Goal: Find specific page/section: Find specific page/section

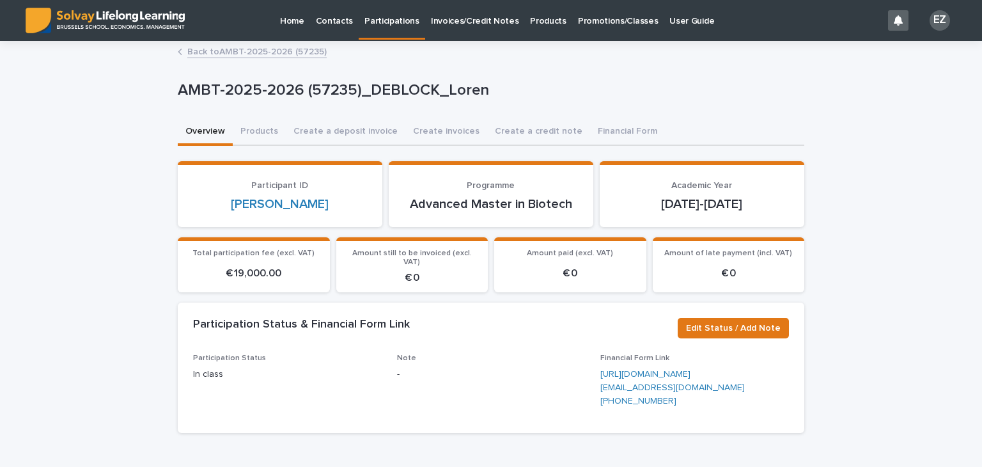
click at [633, 24] on p "Promotions/Classes" at bounding box center [618, 13] width 80 height 27
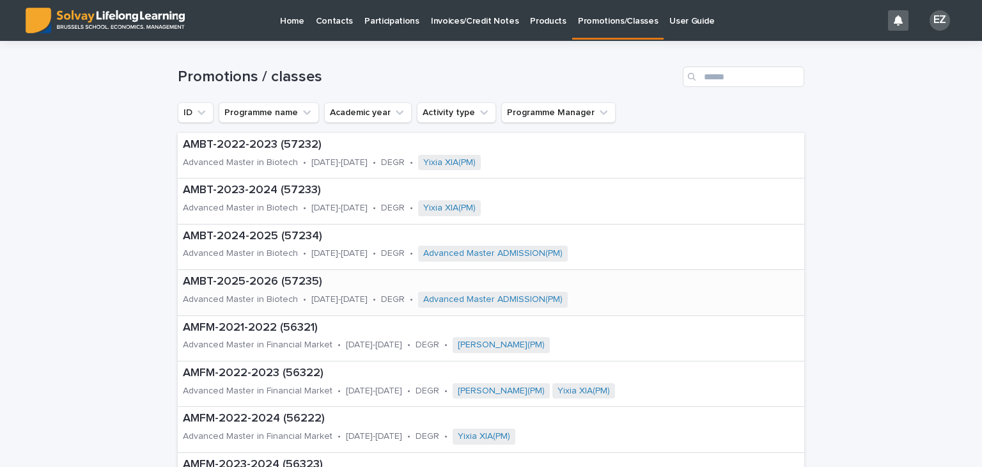
click at [299, 291] on div "AMBT-2025-2026 (57235) Advanced Master in Biotech • [DATE]-[DATE] • DEGR • Adva…" at bounding box center [446, 292] width 537 height 45
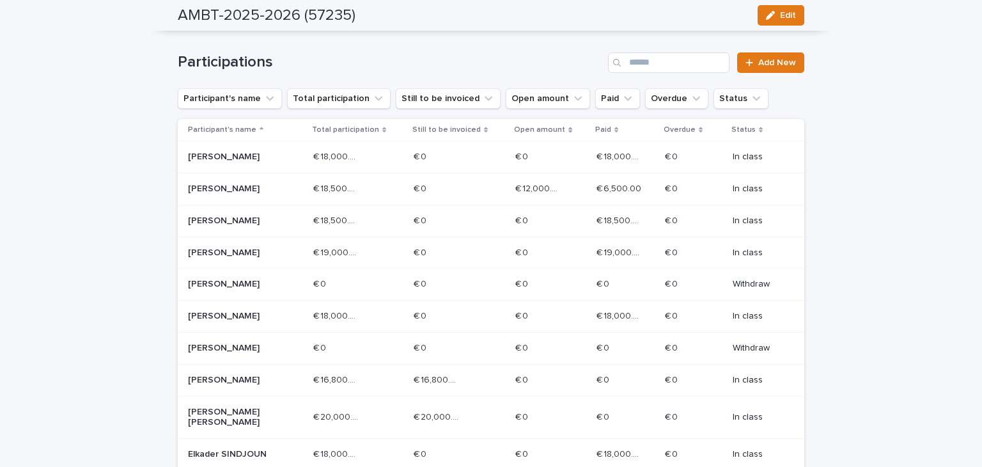
scroll to position [685, 0]
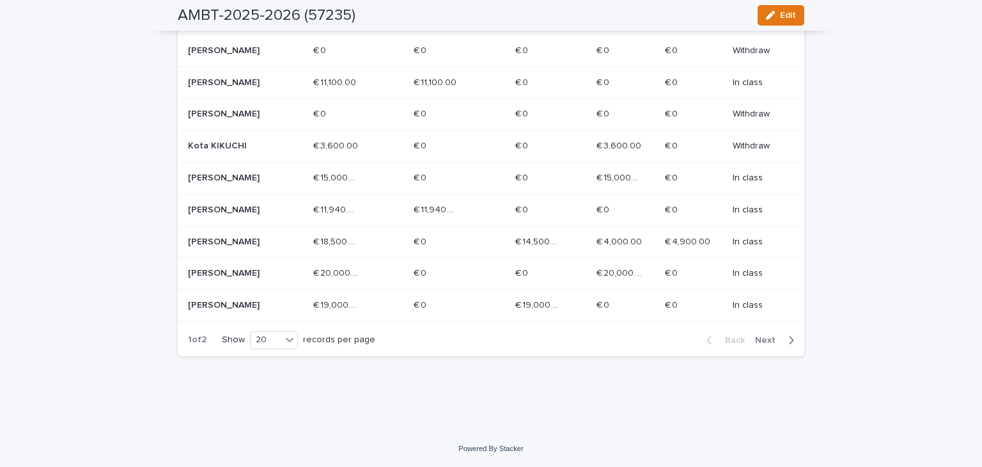
click at [248, 300] on p "[PERSON_NAME]" at bounding box center [233, 305] width 91 height 11
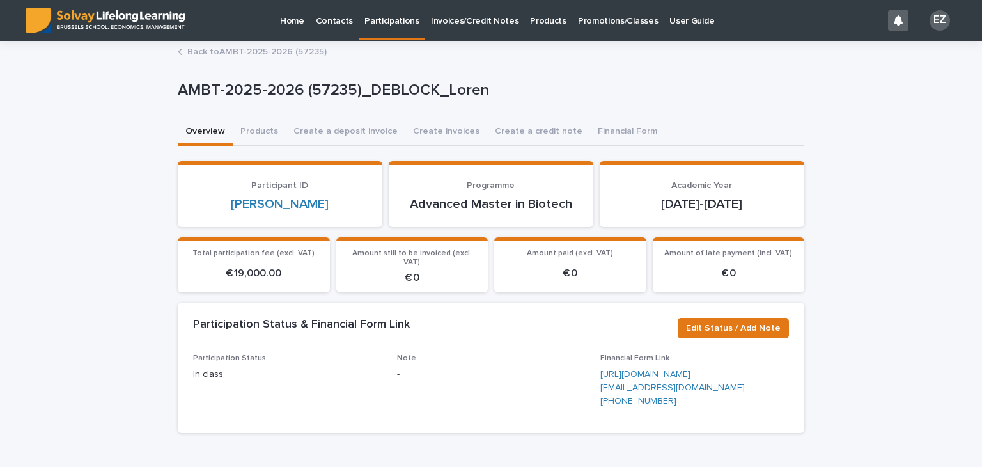
click at [256, 55] on link "Back to AMBT-2025-2026 (57235)" at bounding box center [256, 50] width 139 height 15
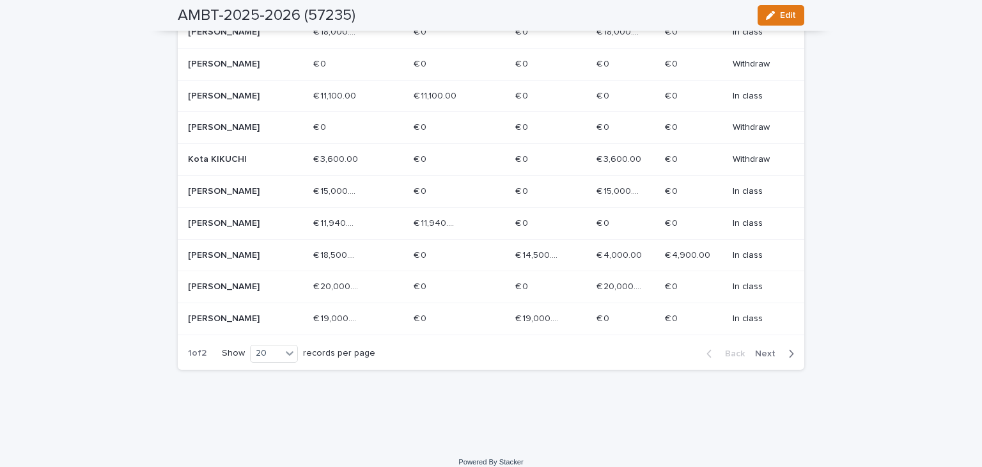
scroll to position [658, 0]
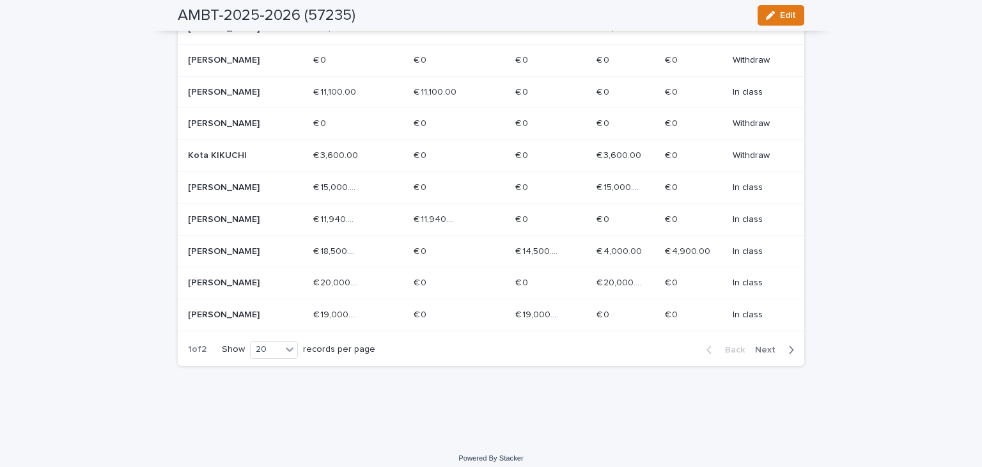
click at [296, 262] on div "[PERSON_NAME]" at bounding box center [245, 251] width 115 height 21
